Goal: Information Seeking & Learning: Understand process/instructions

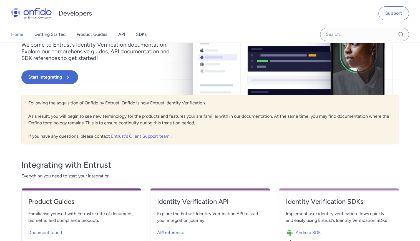
scroll to position [75, 0]
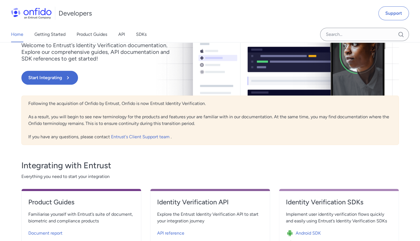
click at [72, 84] on div "Entrust Identity Verification Documentation Portal Welcome to Entrust’s Identit…" at bounding box center [153, 48] width 265 height 94
click at [69, 82] on button "Start Integrating" at bounding box center [49, 78] width 57 height 14
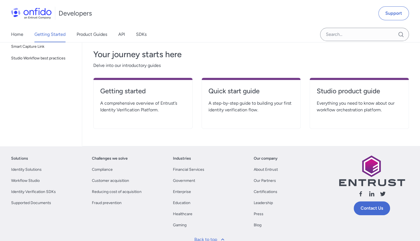
scroll to position [116, 0]
click at [229, 91] on h4 "Quick start guide" at bounding box center [252, 90] width 86 height 9
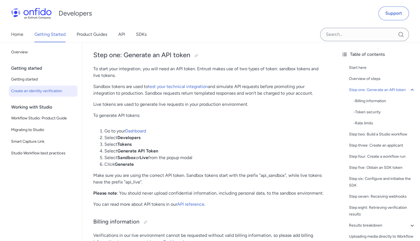
scroll to position [295, 0]
click at [170, 86] on link "test your technical integration" at bounding box center [178, 86] width 60 height 5
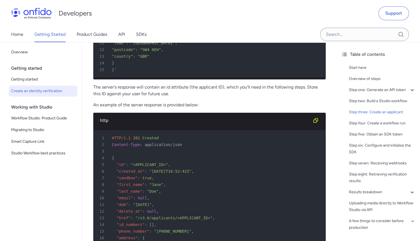
scroll to position [1099, 0]
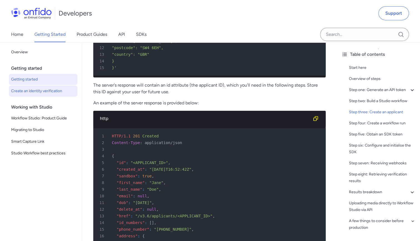
click at [31, 78] on span "Getting started" at bounding box center [43, 79] width 64 height 7
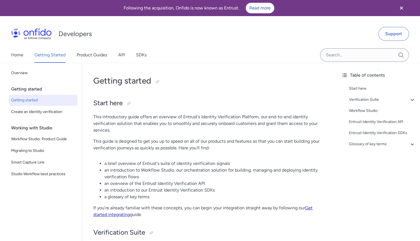
click at [113, 216] on link "Get started integrating" at bounding box center [203, 211] width 220 height 12
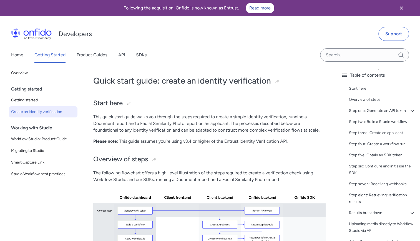
click at [46, 33] on img at bounding box center [31, 33] width 41 height 11
